Goal: Task Accomplishment & Management: Manage account settings

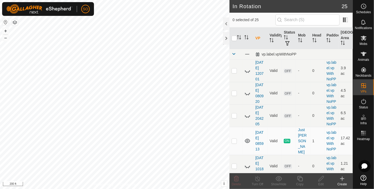
scroll to position [57, 0]
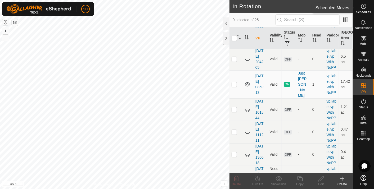
click at [364, 5] on icon at bounding box center [363, 6] width 6 height 6
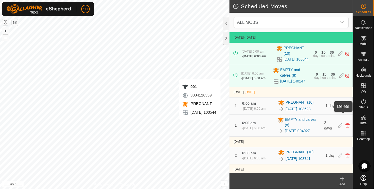
click at [345, 108] on icon at bounding box center [347, 106] width 4 height 5
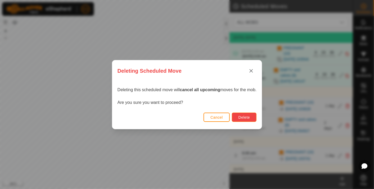
click at [246, 117] on span "Delete" at bounding box center [243, 117] width 11 height 4
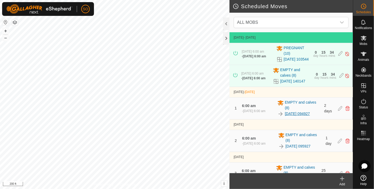
click at [294, 117] on link "[DATE] 094927" at bounding box center [296, 114] width 25 height 6
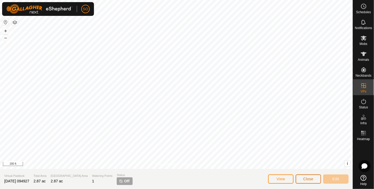
click at [309, 176] on button "Close" at bounding box center [307, 178] width 25 height 9
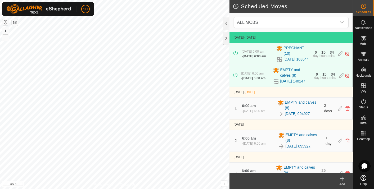
click at [303, 149] on link "[DATE] 095927" at bounding box center [297, 147] width 25 height 6
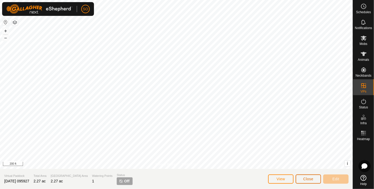
click at [304, 177] on span "Close" at bounding box center [308, 179] width 10 height 4
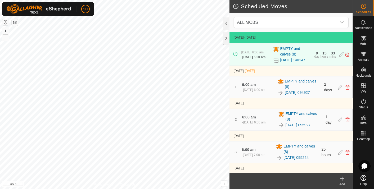
scroll to position [48, 0]
